Goal: Task Accomplishment & Management: Complete application form

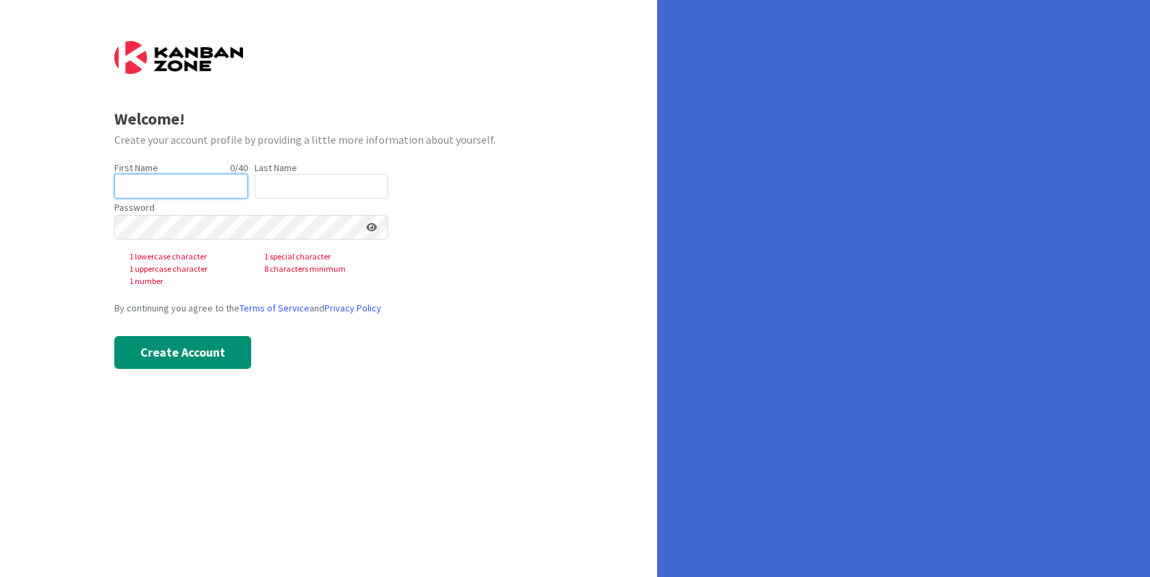
click at [154, 176] on input "text" at bounding box center [180, 186] width 133 height 25
type input "Camila"
click at [320, 184] on input "text" at bounding box center [321, 186] width 133 height 25
type input "[PERSON_NAME]"
click at [94, 225] on div "Welcome! Create your account profile by providing a little more information abo…" at bounding box center [328, 288] width 657 height 577
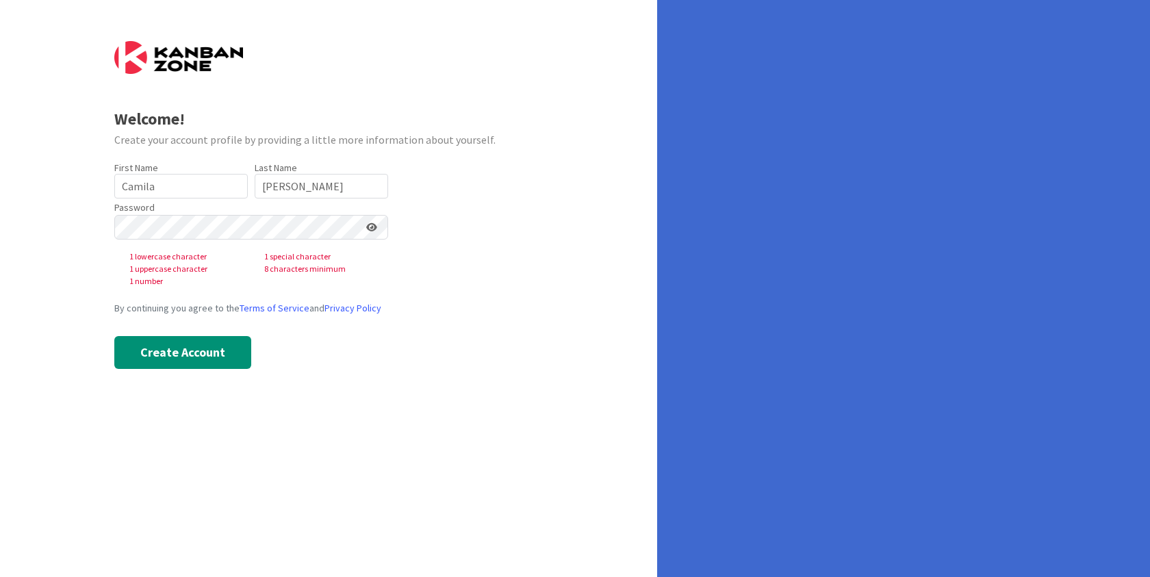
click at [568, 176] on div "Welcome! Create your account profile by providing a little more information abo…" at bounding box center [328, 288] width 657 height 577
click at [454, 172] on form "Welcome! Create your account profile by providing a little more information abo…" at bounding box center [328, 205] width 429 height 328
click at [446, 216] on form "Welcome! Create your account profile by providing a little more information abo…" at bounding box center [328, 205] width 429 height 328
click at [485, 209] on form "Welcome! Create your account profile by providing a little more information abo…" at bounding box center [328, 205] width 429 height 328
click at [425, 211] on form "Welcome! Create your account profile by providing a little more information abo…" at bounding box center [328, 205] width 429 height 328
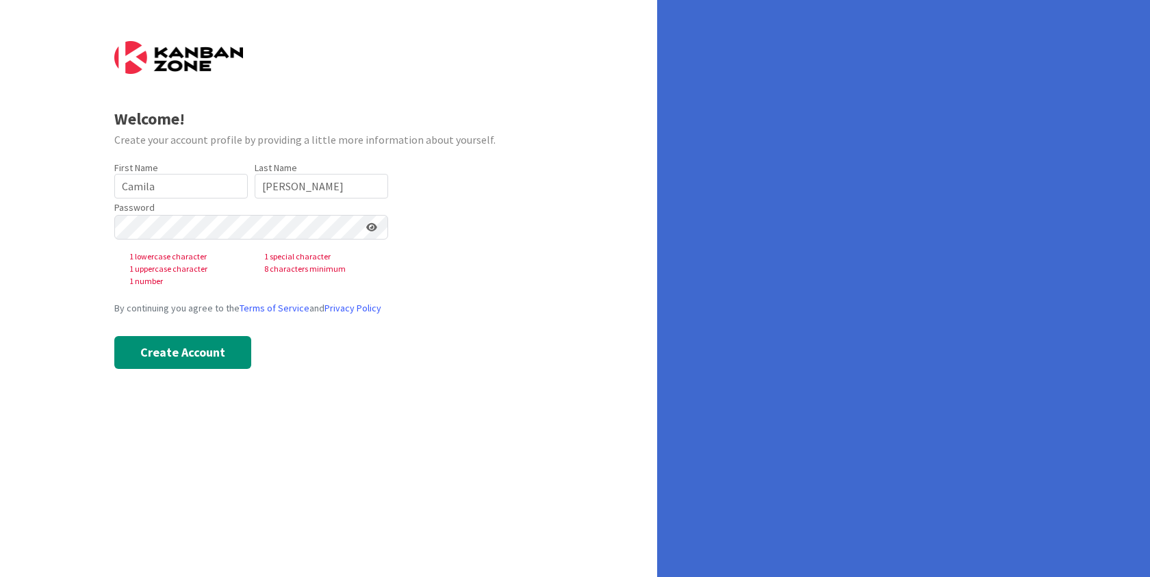
click at [441, 207] on form "Welcome! Create your account profile by providing a little more information abo…" at bounding box center [328, 205] width 429 height 328
click at [453, 214] on form "Welcome! Create your account profile by providing a little more information abo…" at bounding box center [328, 205] width 429 height 328
click at [490, 210] on form "Welcome! Create your account profile by providing a little more information abo…" at bounding box center [328, 205] width 429 height 328
click at [552, 214] on div "Welcome! Create your account profile by providing a little more information abo…" at bounding box center [328, 288] width 657 height 577
click at [308, 192] on input "[PERSON_NAME]" at bounding box center [321, 186] width 133 height 25
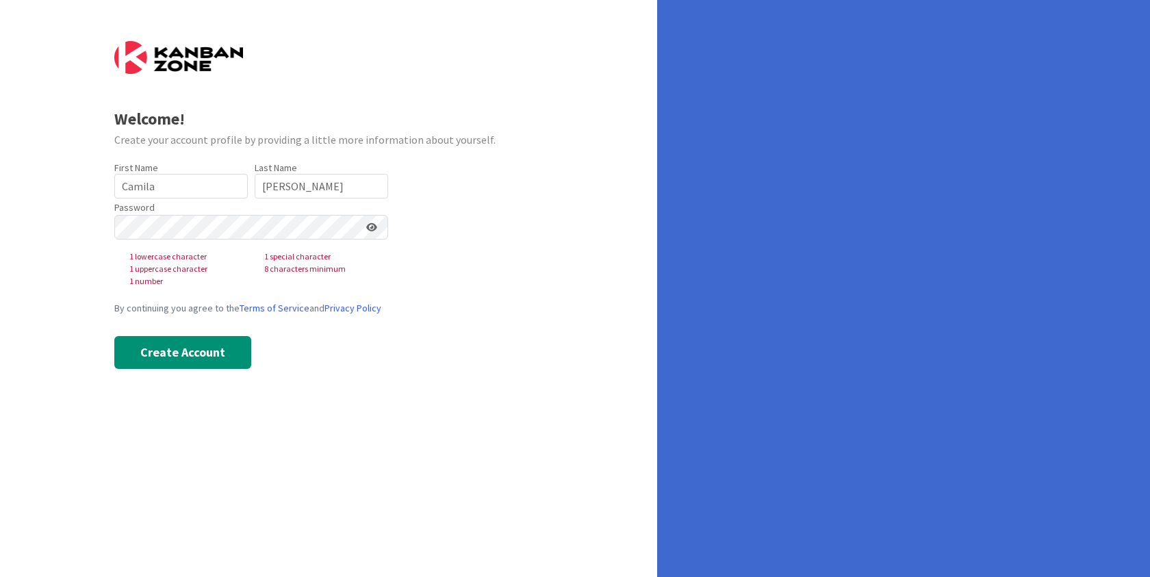
click at [507, 183] on form "Welcome! Create your account profile by providing a little more information abo…" at bounding box center [328, 205] width 429 height 328
click at [159, 183] on input "Camila" at bounding box center [180, 186] width 133 height 25
click at [561, 177] on div "Welcome! Create your account profile by providing a little more information abo…" at bounding box center [328, 288] width 657 height 577
click at [530, 210] on form "Welcome! Create your account profile by providing a little more information abo…" at bounding box center [328, 205] width 429 height 328
click at [459, 180] on form "Welcome! Create your account profile by providing a little more information abo…" at bounding box center [328, 205] width 429 height 328
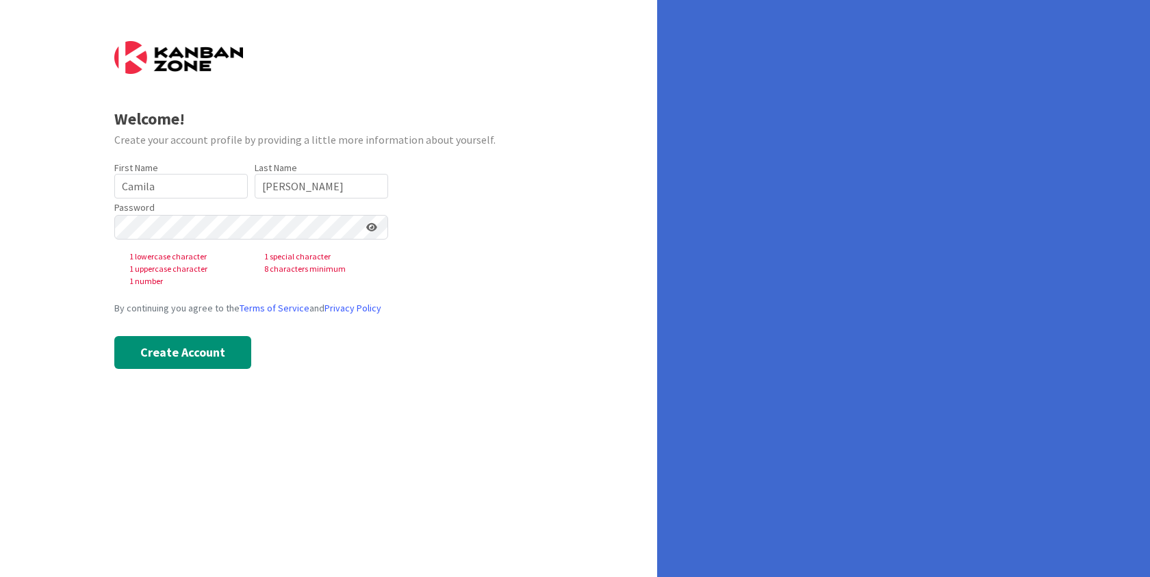
click at [482, 214] on form "Welcome! Create your account profile by providing a little more information abo…" at bounding box center [328, 205] width 429 height 328
click at [456, 184] on form "Welcome! Create your account profile by providing a little more information abo…" at bounding box center [328, 205] width 429 height 328
click at [159, 214] on div "Password 1 lowercase character 1 special character 1 uppercase character 8 char…" at bounding box center [251, 242] width 274 height 89
click at [404, 193] on form "Welcome! Create your account profile by providing a little more information abo…" at bounding box center [328, 205] width 429 height 328
click at [472, 217] on form "Welcome! Create your account profile by providing a little more information abo…" at bounding box center [328, 205] width 429 height 328
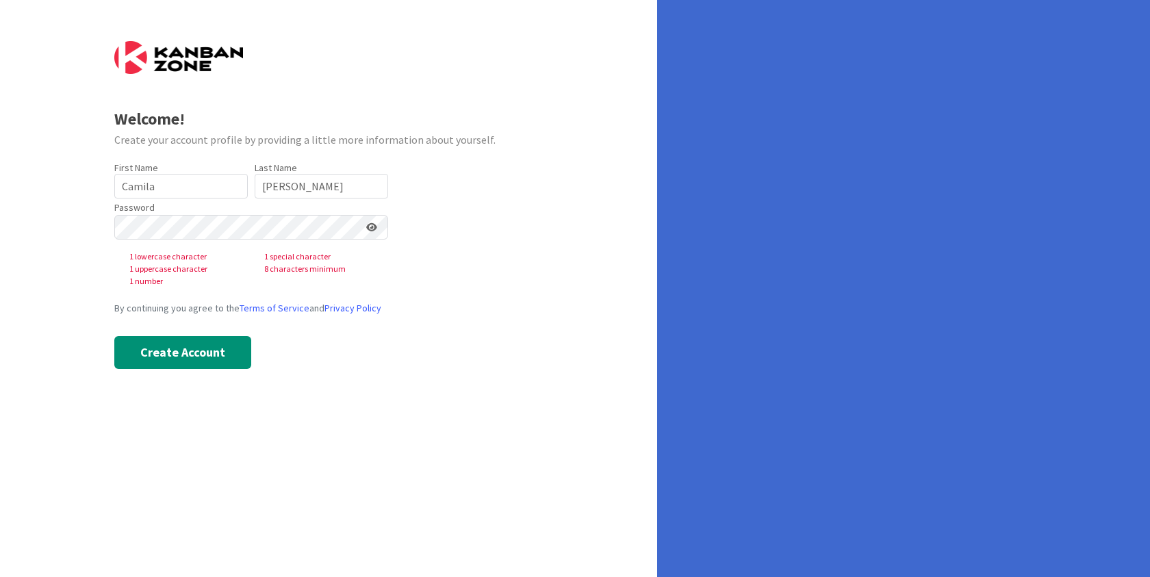
click at [485, 203] on form "Welcome! Create your account profile by providing a little more information abo…" at bounding box center [328, 205] width 429 height 328
click at [469, 216] on form "Welcome! Create your account profile by providing a little more information abo…" at bounding box center [328, 205] width 429 height 328
click at [422, 200] on form "Welcome! Create your account profile by providing a little more information abo…" at bounding box center [328, 205] width 429 height 328
click at [467, 210] on form "Welcome! Create your account profile by providing a little more information abo…" at bounding box center [328, 205] width 429 height 328
click at [446, 214] on form "Welcome! Create your account profile by providing a little more information abo…" at bounding box center [328, 205] width 429 height 328
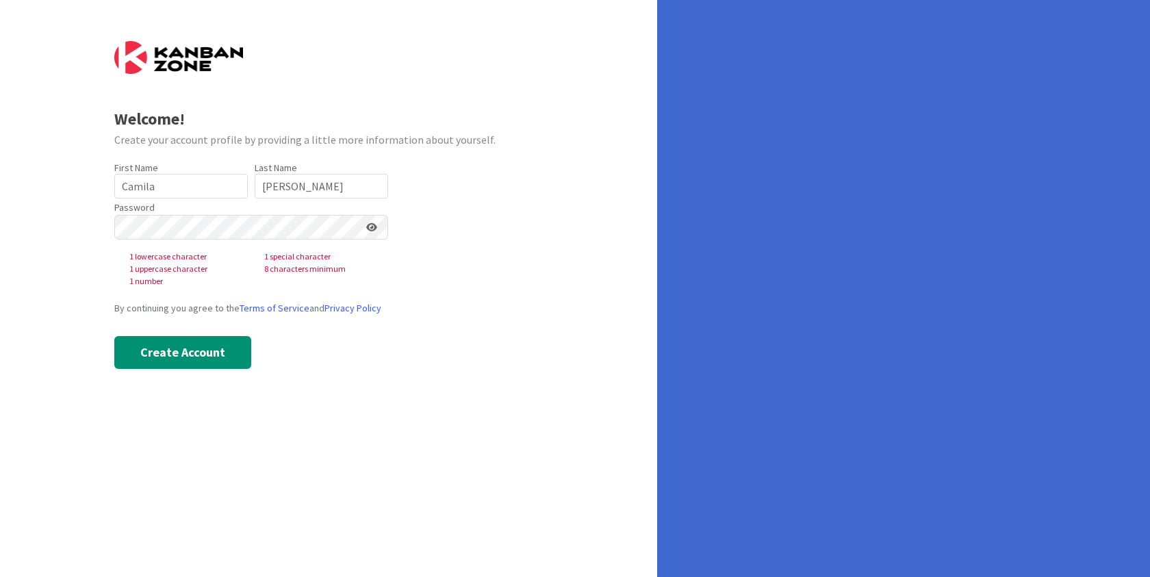
click at [430, 215] on form "Welcome! Create your account profile by providing a little more information abo…" at bounding box center [328, 205] width 429 height 328
click at [227, 243] on div "Password 1 lowercase character 1 special character 1 uppercase character 8 char…" at bounding box center [251, 242] width 274 height 89
click at [402, 215] on form "Welcome! Create your account profile by providing a little more information abo…" at bounding box center [328, 205] width 429 height 328
click at [437, 214] on form "Welcome! Create your account profile by providing a little more information abo…" at bounding box center [328, 205] width 429 height 328
click at [260, 242] on div "Password 1 lowercase character 1 special character 1 uppercase character 8 char…" at bounding box center [251, 242] width 274 height 89
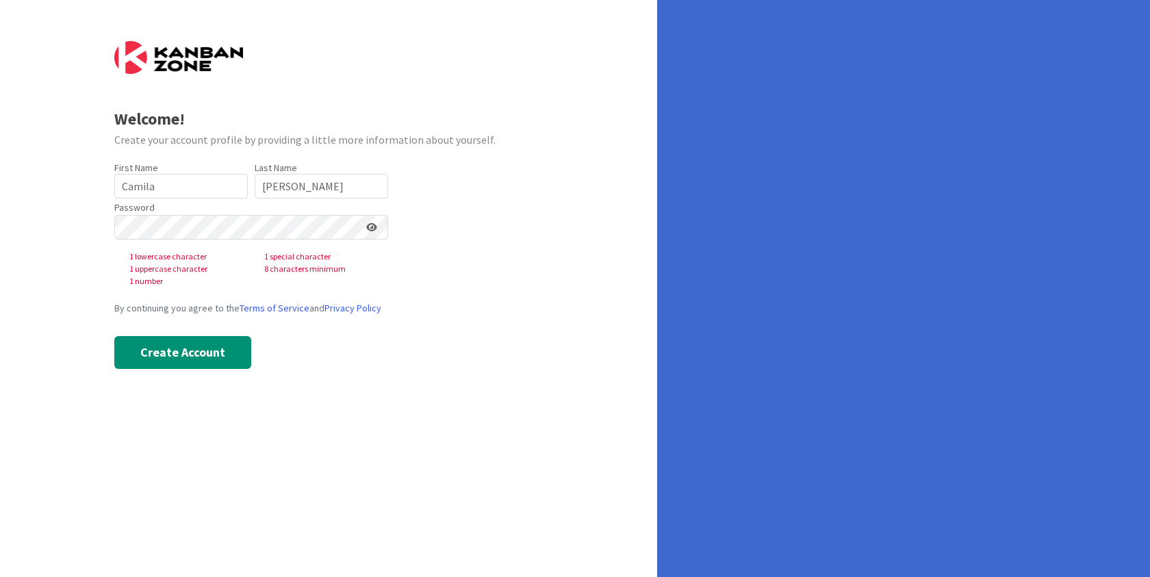
click at [422, 202] on form "Welcome! Create your account profile by providing a little more information abo…" at bounding box center [328, 205] width 429 height 328
click at [447, 218] on form "Welcome! Create your account profile by providing a little more information abo…" at bounding box center [328, 205] width 429 height 328
click at [453, 185] on form "Welcome! Create your account profile by providing a little more information abo…" at bounding box center [328, 205] width 429 height 328
click at [413, 215] on form "Welcome! Create your account profile by providing a little more information abo…" at bounding box center [328, 205] width 429 height 328
click at [442, 220] on form "Welcome! Create your account profile by providing a little more information abo…" at bounding box center [328, 205] width 429 height 328
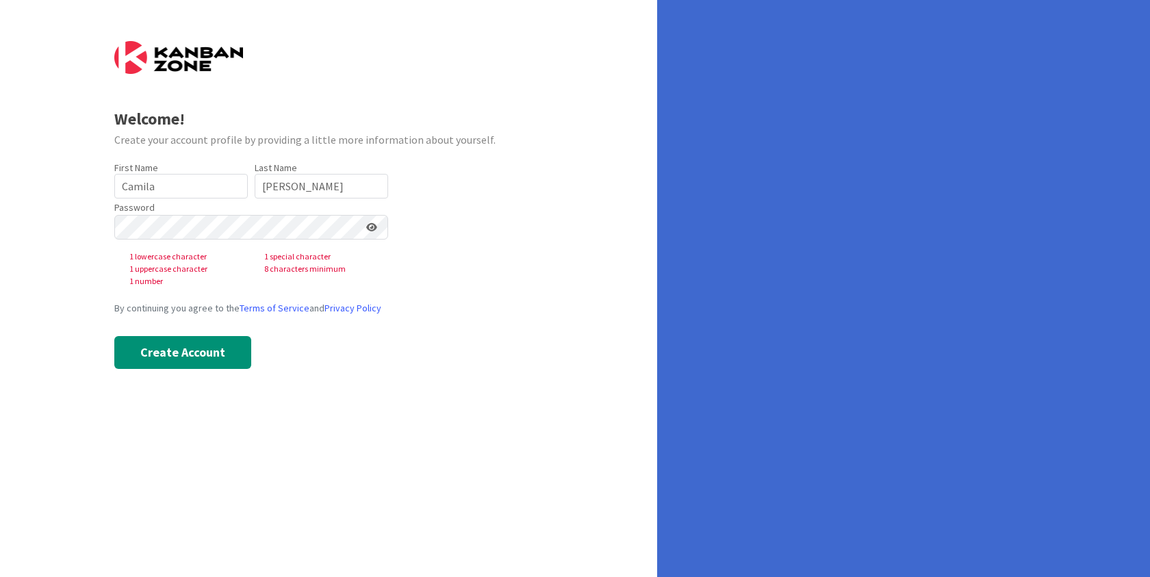
click at [422, 212] on form "Welcome! Create your account profile by providing a little more information abo…" at bounding box center [328, 205] width 429 height 328
click at [260, 212] on div "Password 1 lowercase character 1 special character 1 uppercase character 8 char…" at bounding box center [251, 242] width 274 height 89
click at [369, 226] on icon at bounding box center [371, 227] width 11 height 10
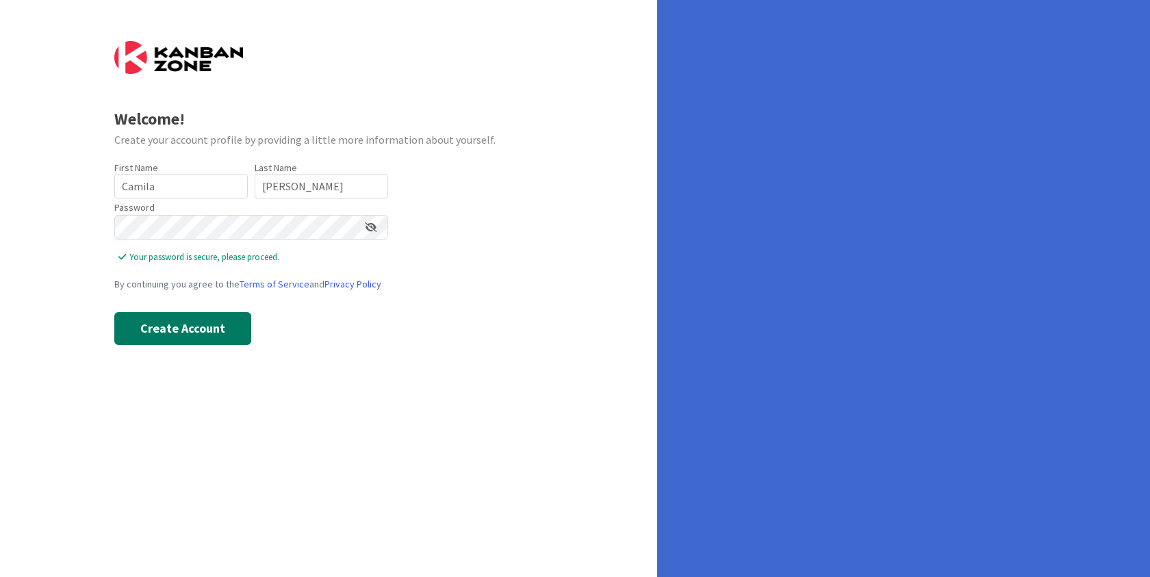
click at [187, 336] on button "Create Account" at bounding box center [182, 328] width 137 height 33
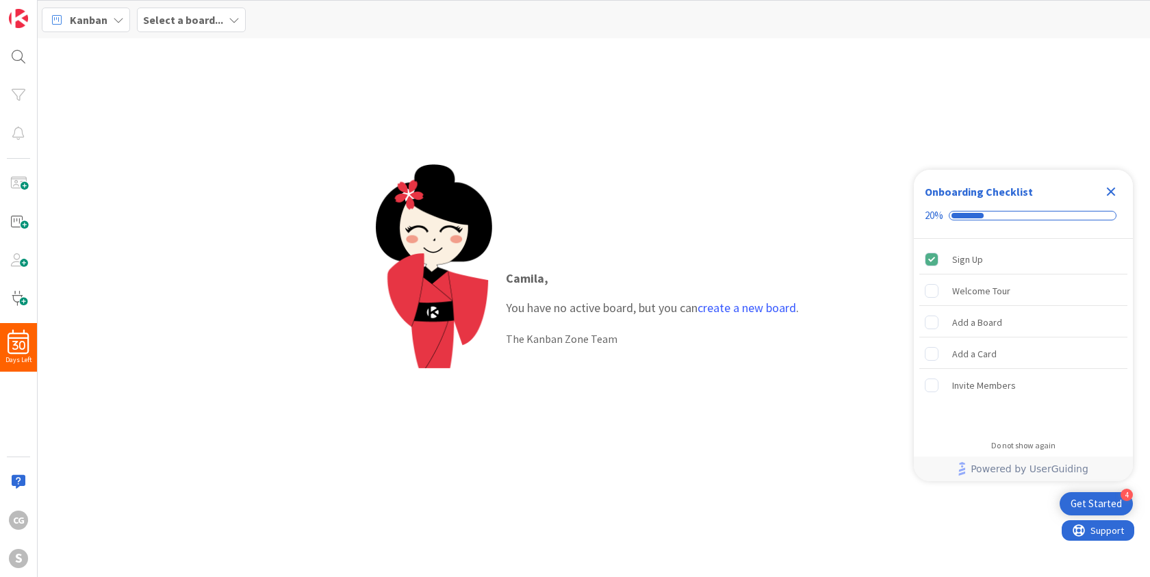
click at [738, 190] on div "[PERSON_NAME] , You have no active board, but you can create a new board . The …" at bounding box center [594, 307] width 437 height 287
click at [1114, 188] on icon "Close Checklist" at bounding box center [1111, 192] width 9 height 9
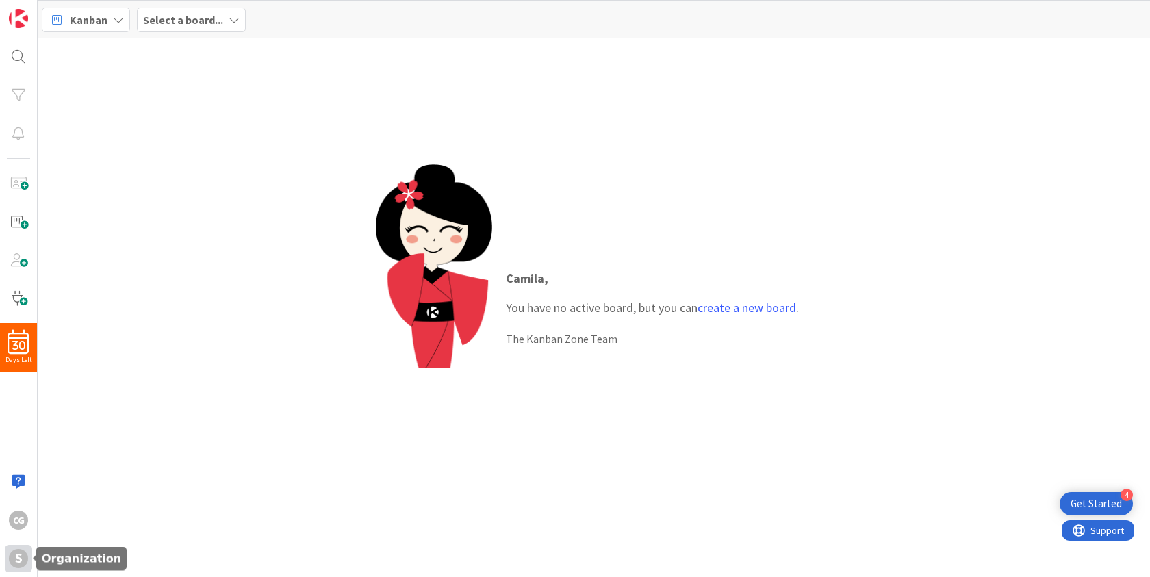
click at [18, 550] on div "S" at bounding box center [18, 558] width 19 height 19
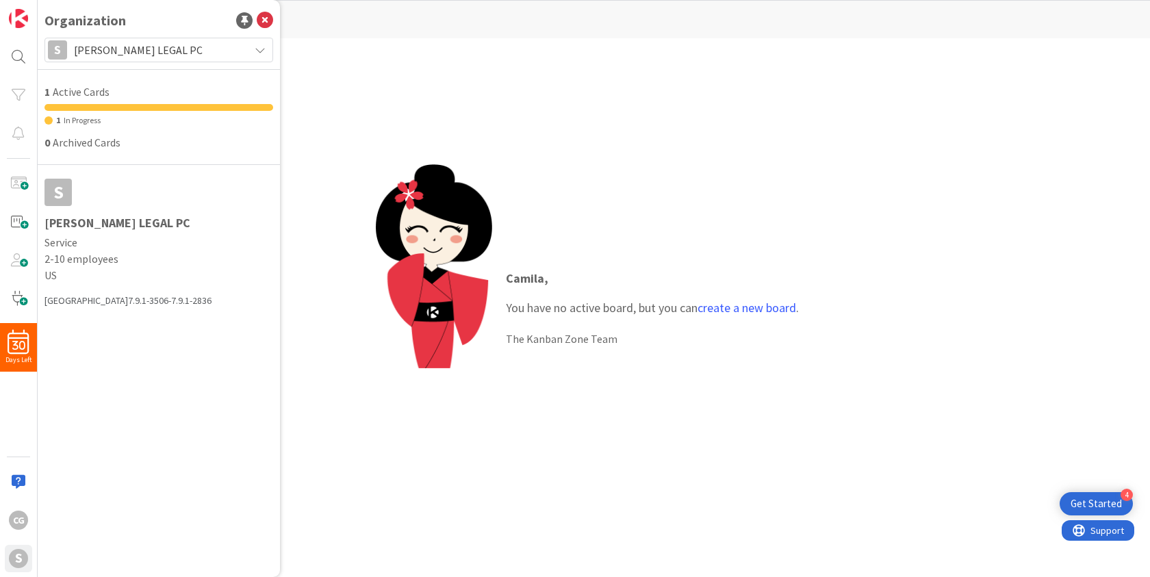
click at [426, 422] on div at bounding box center [434, 307] width 116 height 287
